Goal: Find specific page/section: Find specific page/section

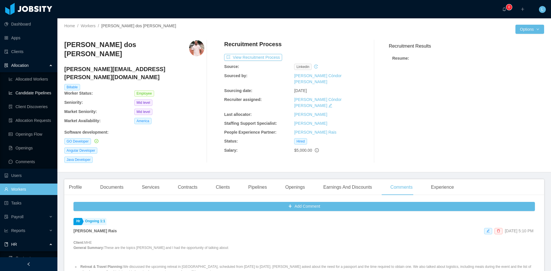
scroll to position [5, 0]
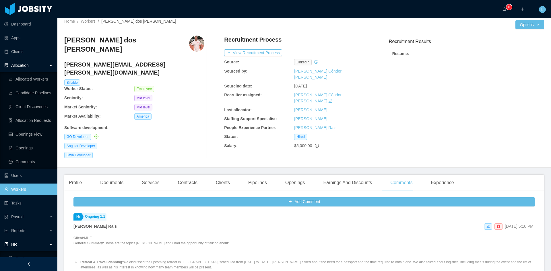
click at [26, 72] on li "Allocation Allocated Workers Candidate Pipelines Client Discoveries Allocation …" at bounding box center [28, 114] width 57 height 109
click at [30, 73] on ul "Allocated Workers Candidate Pipelines Client Discoveries Allocation Requests Op…" at bounding box center [28, 120] width 57 height 96
click at [32, 74] on link "Allocated Workers" at bounding box center [31, 78] width 44 height 11
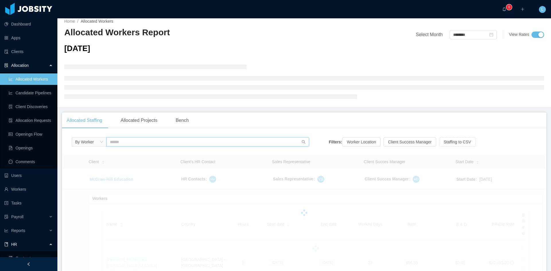
click at [168, 143] on input "text" at bounding box center [207, 141] width 203 height 9
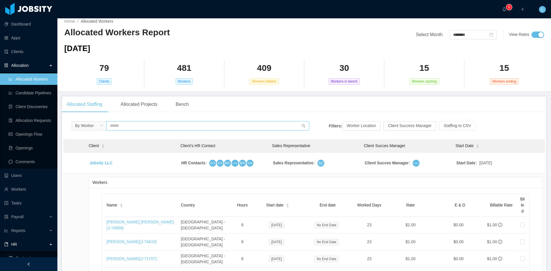
click at [147, 126] on input "text" at bounding box center [207, 125] width 203 height 9
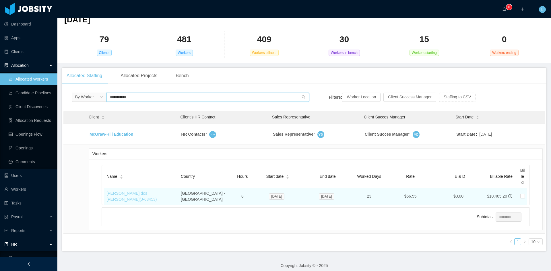
type input "**********"
click at [157, 194] on link "[PERSON_NAME] dos [PERSON_NAME] (J- 63453 )" at bounding box center [131, 196] width 50 height 11
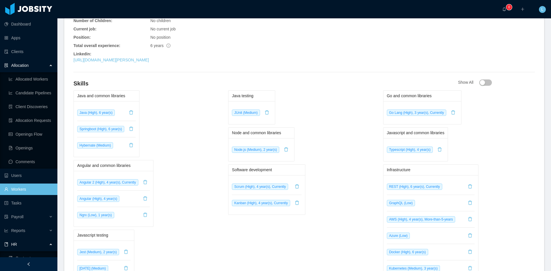
scroll to position [62, 0]
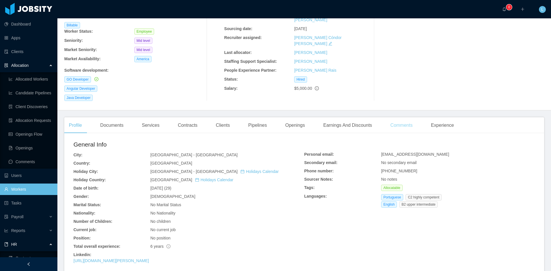
click at [386, 117] on div "Comments" at bounding box center [401, 125] width 31 height 16
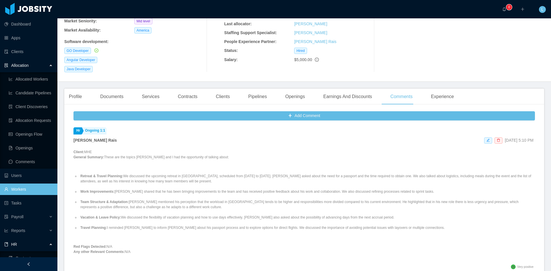
scroll to position [62, 0]
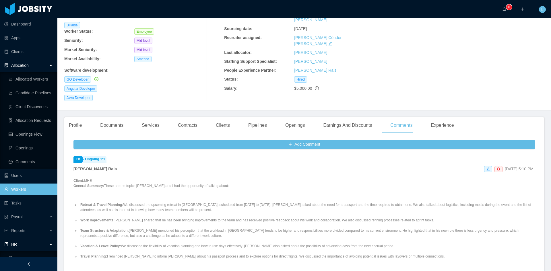
drag, startPoint x: 204, startPoint y: 175, endPoint x: 179, endPoint y: 206, distance: 40.4
click at [179, 218] on li "Work Improvements: [PERSON_NAME] shared that he has been bringing improvements …" at bounding box center [307, 220] width 456 height 5
